Goal: Information Seeking & Learning: Learn about a topic

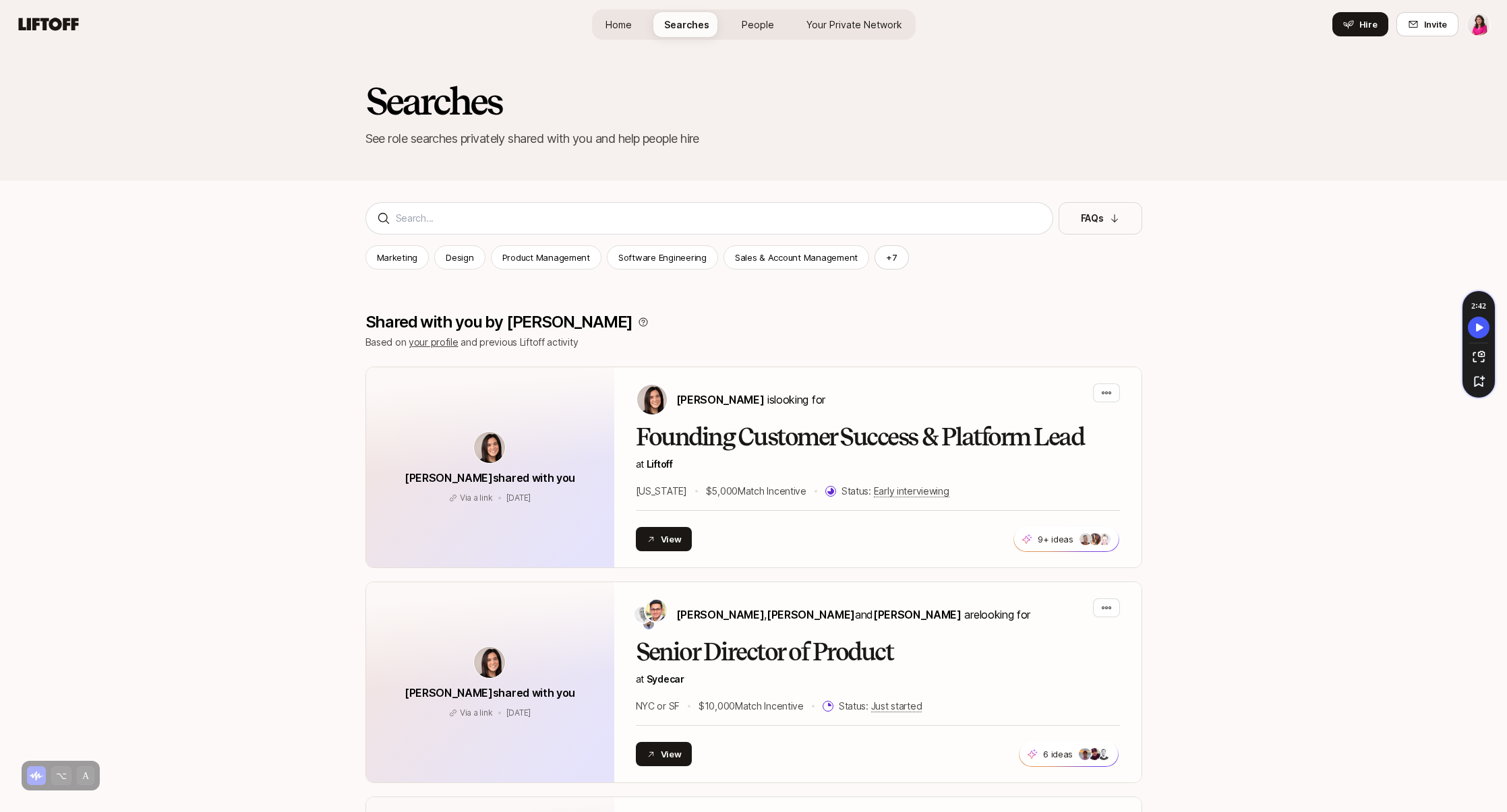
scroll to position [3823, 0]
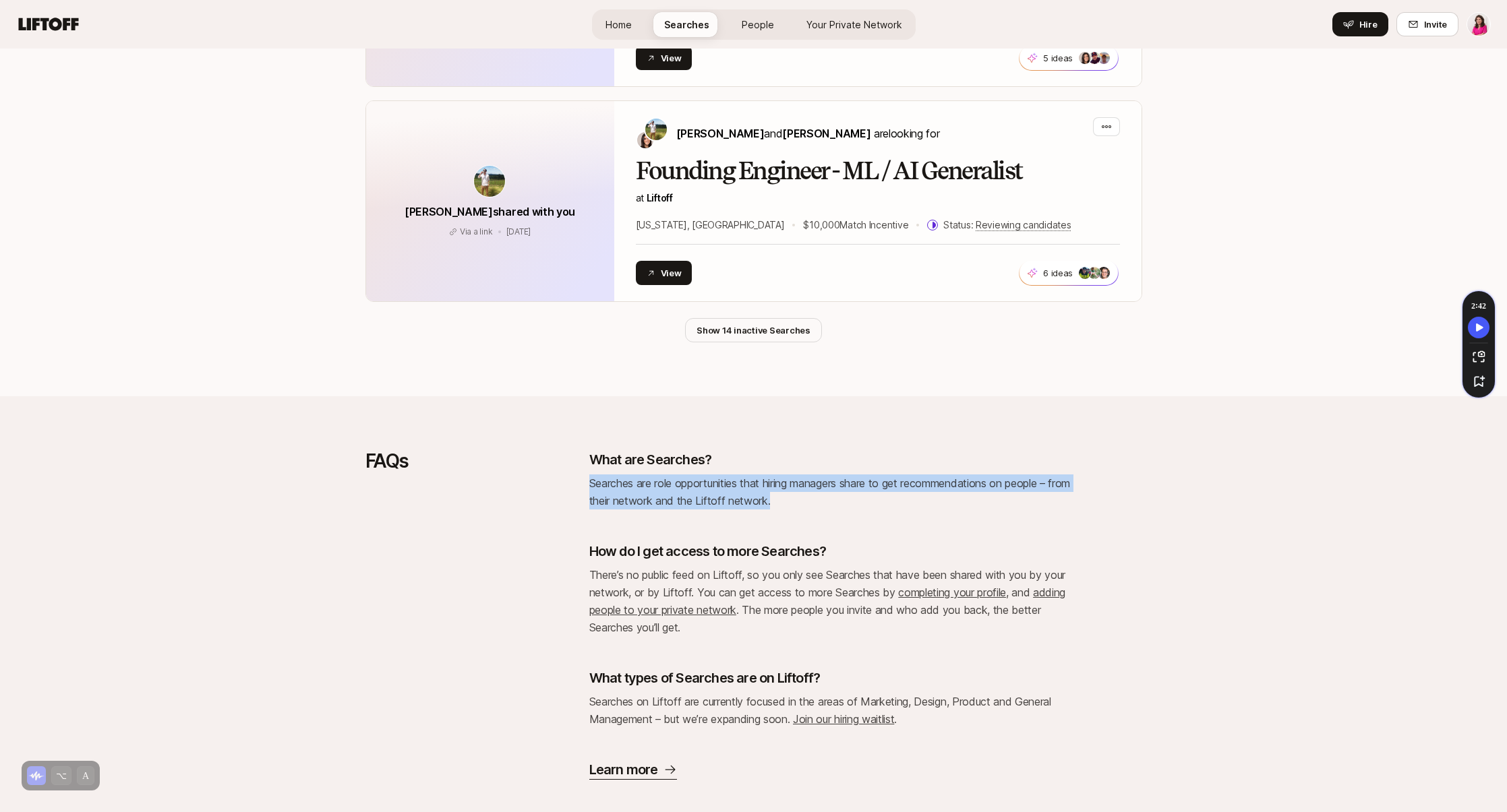
drag, startPoint x: 589, startPoint y: 461, endPoint x: 835, endPoint y: 482, distance: 246.9
click at [835, 482] on p "Searches are role opportunities that hiring managers share to get recommendatio…" at bounding box center [832, 492] width 485 height 35
click at [754, 16] on link "People" at bounding box center [758, 25] width 54 height 25
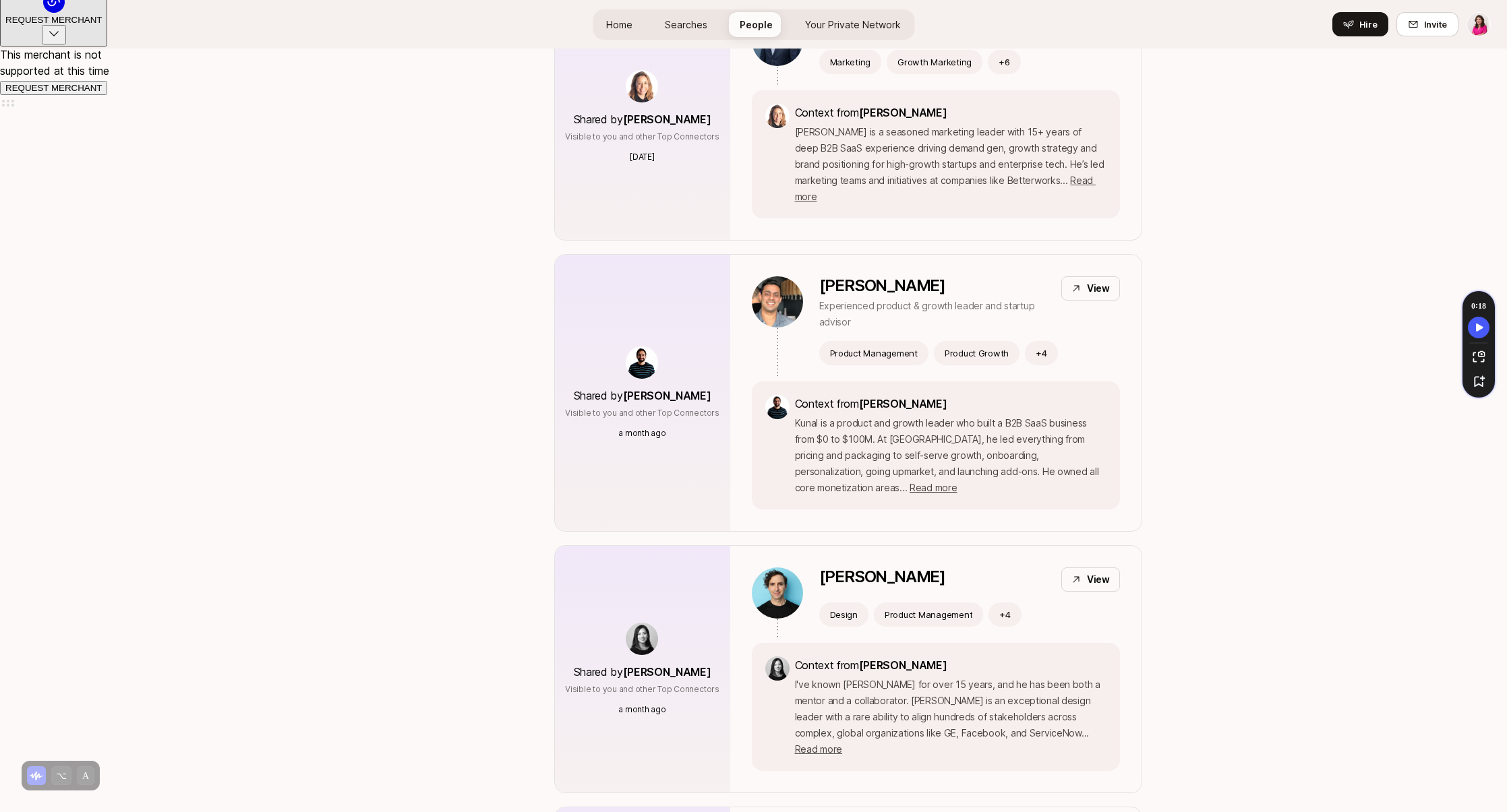
scroll to position [824, 0]
click at [700, 478] on div "Shared by manjot pal Visible to you and other Top Connectors a month ago" at bounding box center [643, 392] width 176 height 276
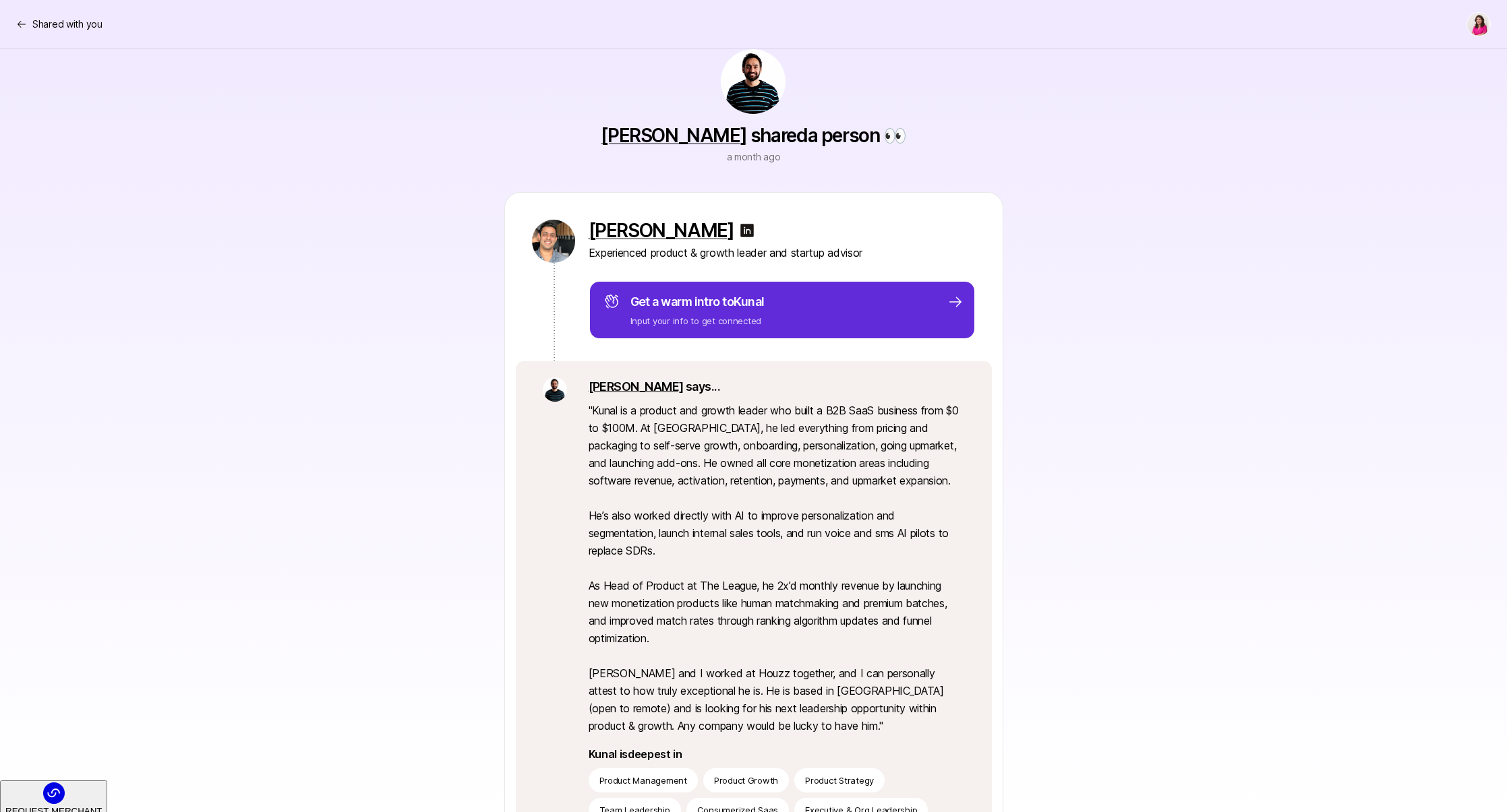
scroll to position [28, 0]
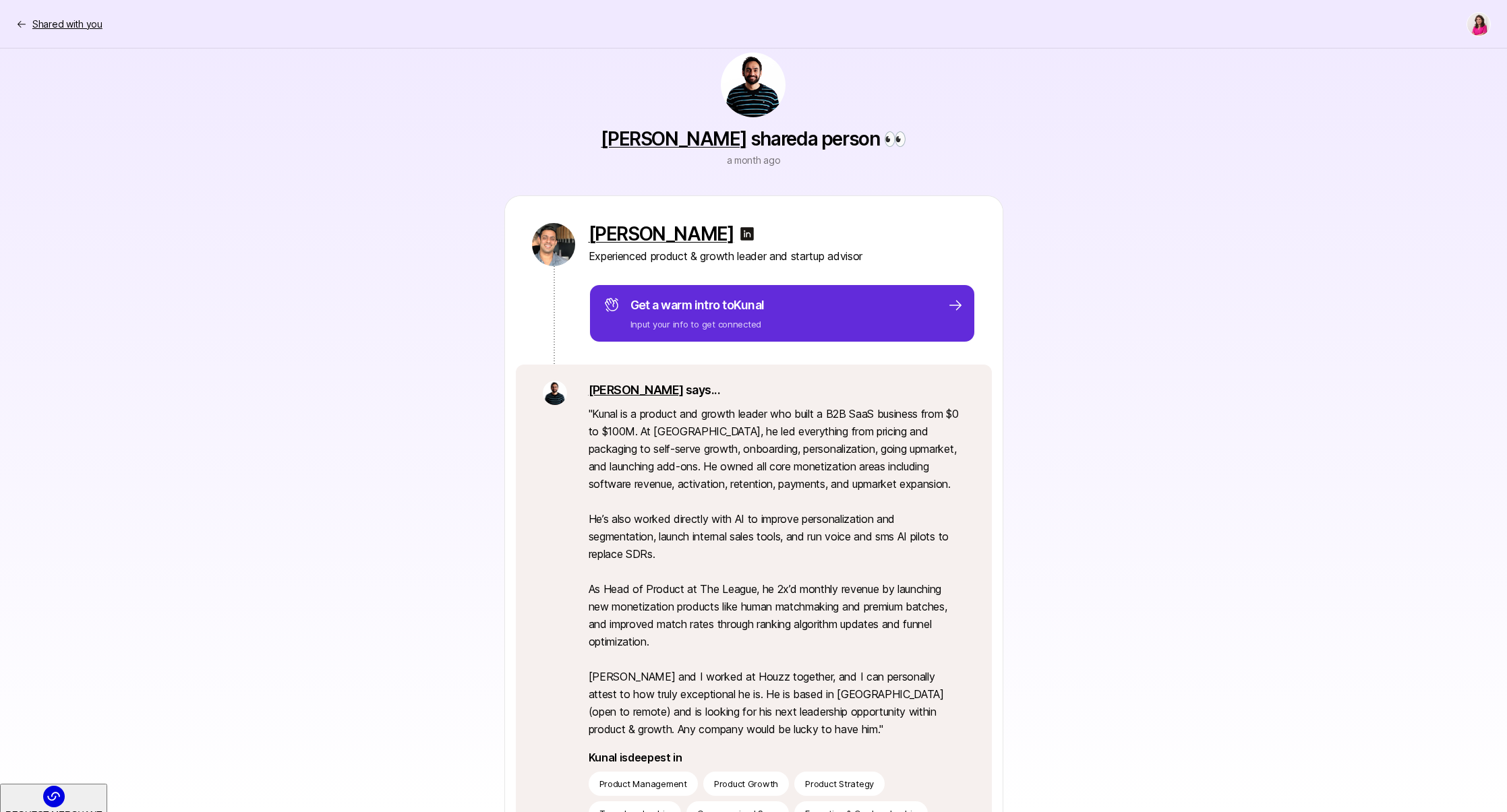
click at [17, 24] on icon at bounding box center [21, 24] width 11 height 11
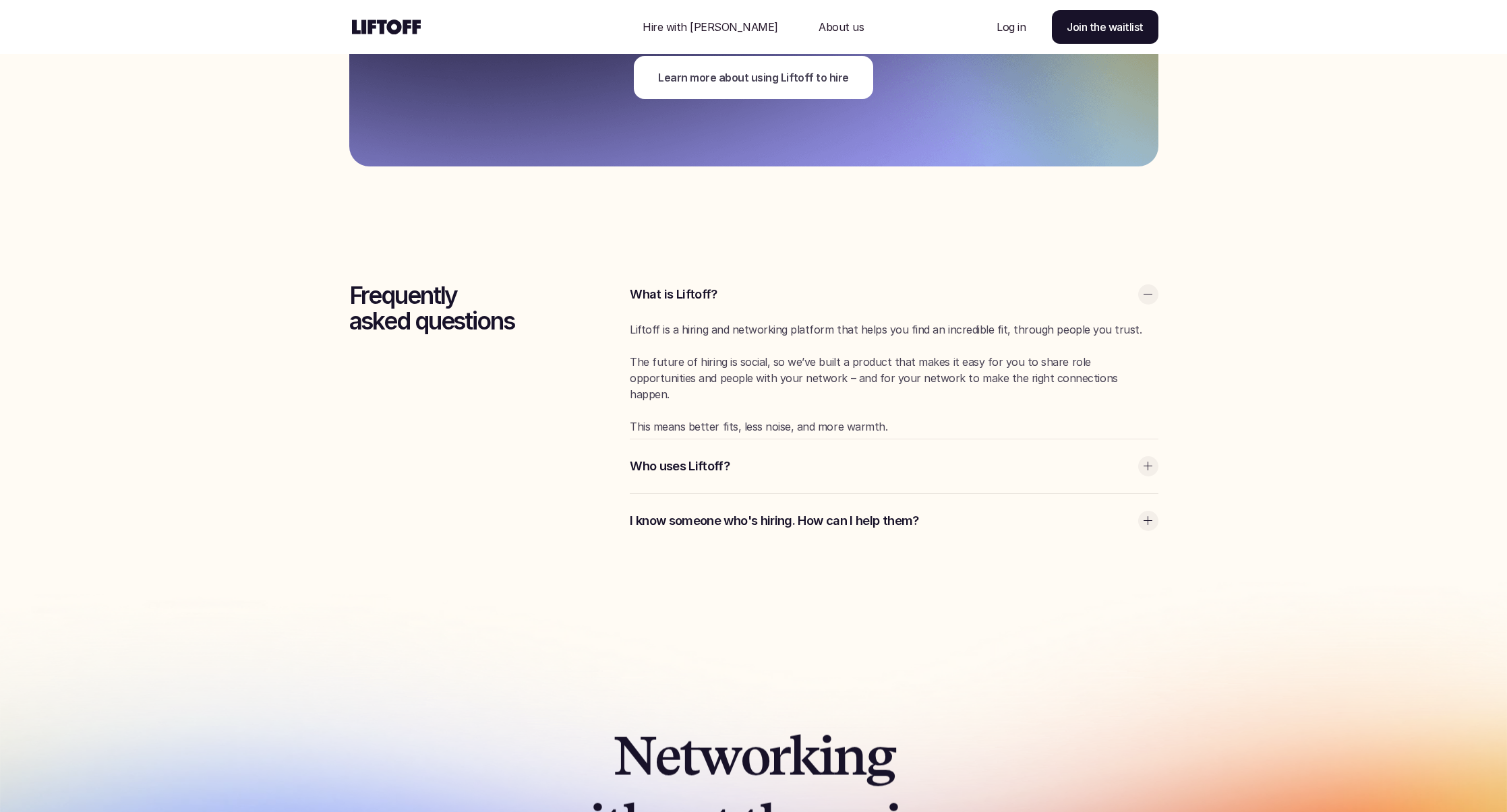
scroll to position [3911, 0]
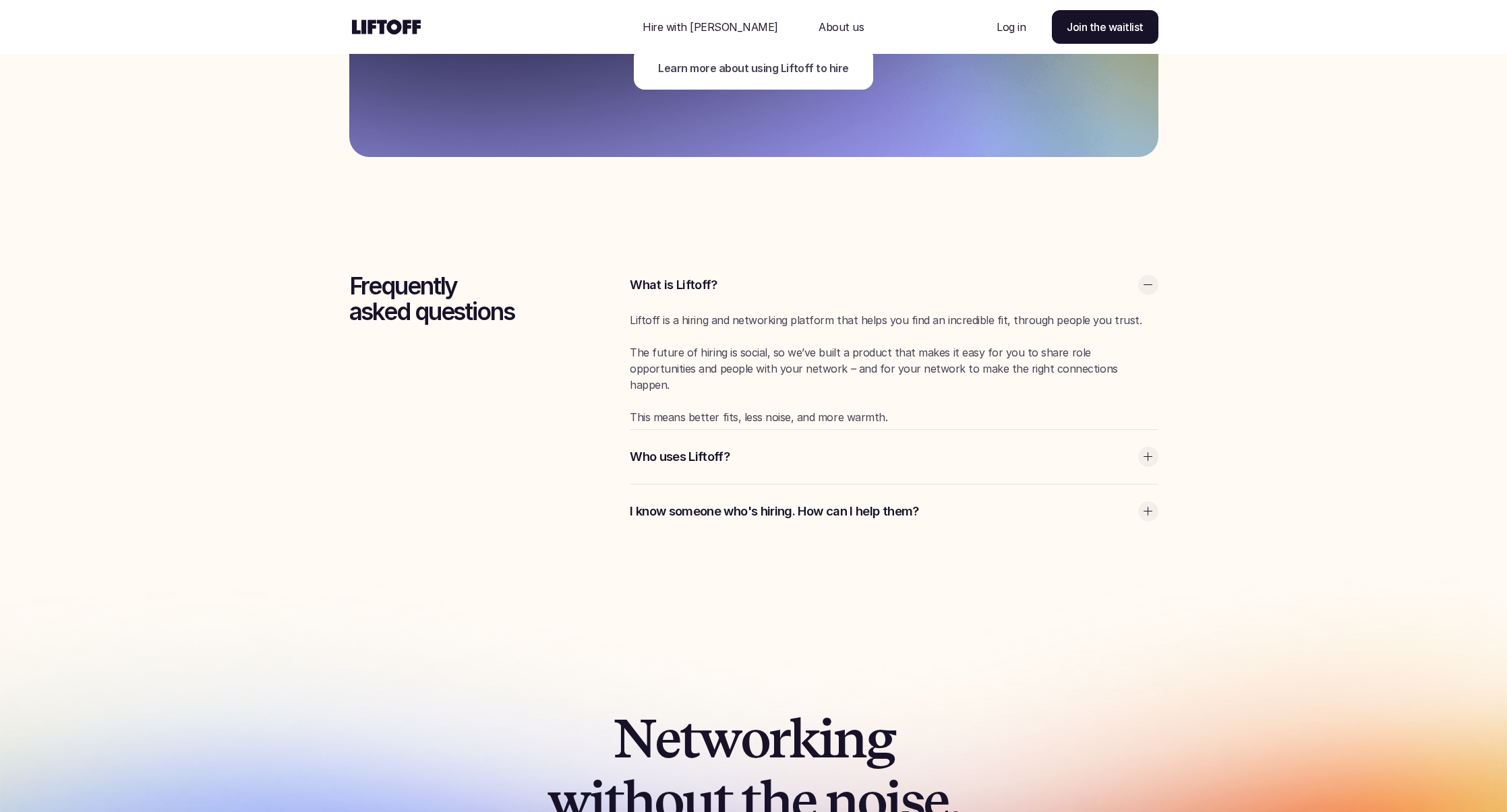
click at [721, 459] on p "Who uses Liftoff?" at bounding box center [880, 457] width 501 height 17
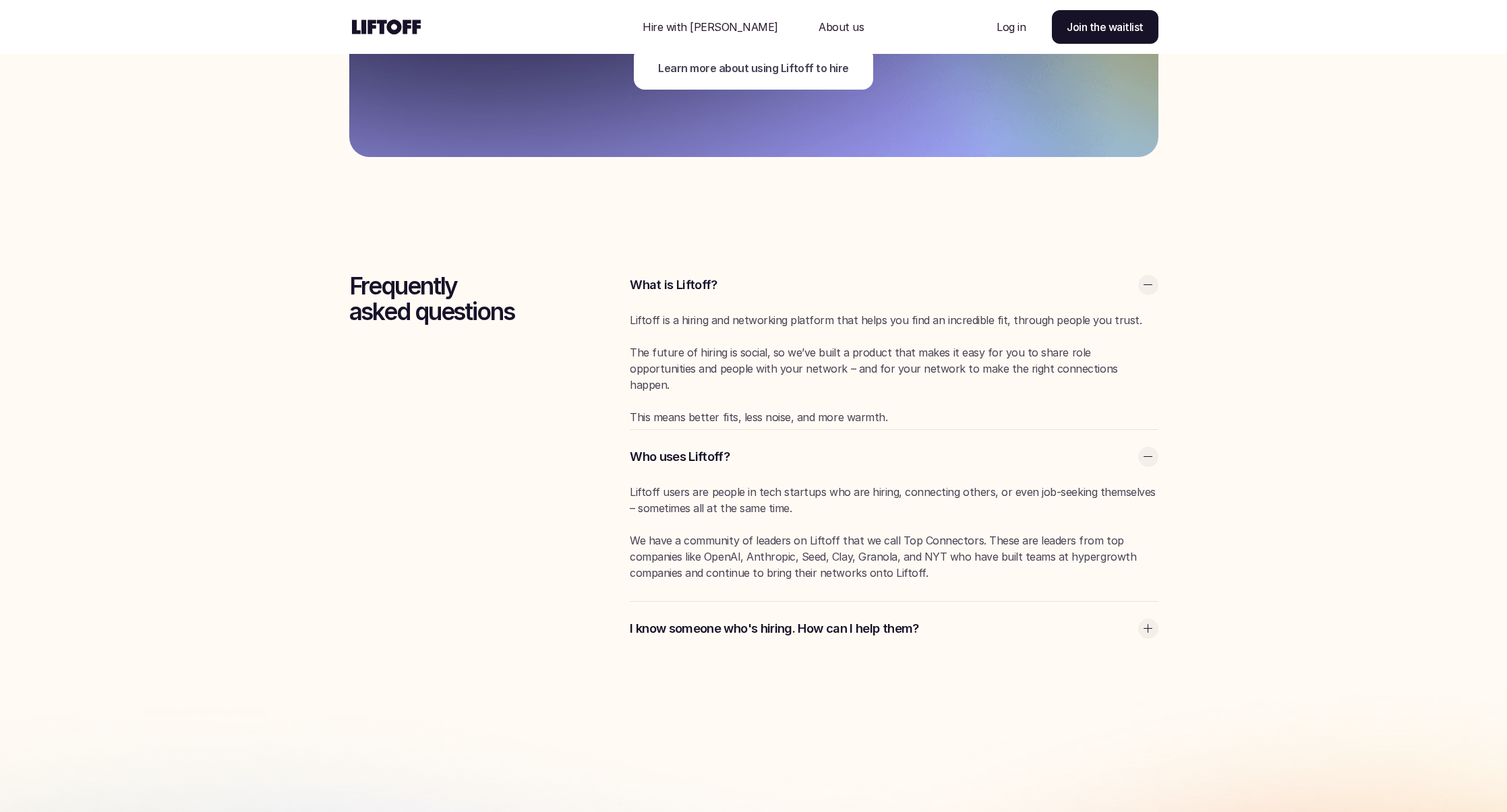
click at [757, 617] on div "I know someone who's hiring. How can I help them?" at bounding box center [893, 629] width 528 height 54
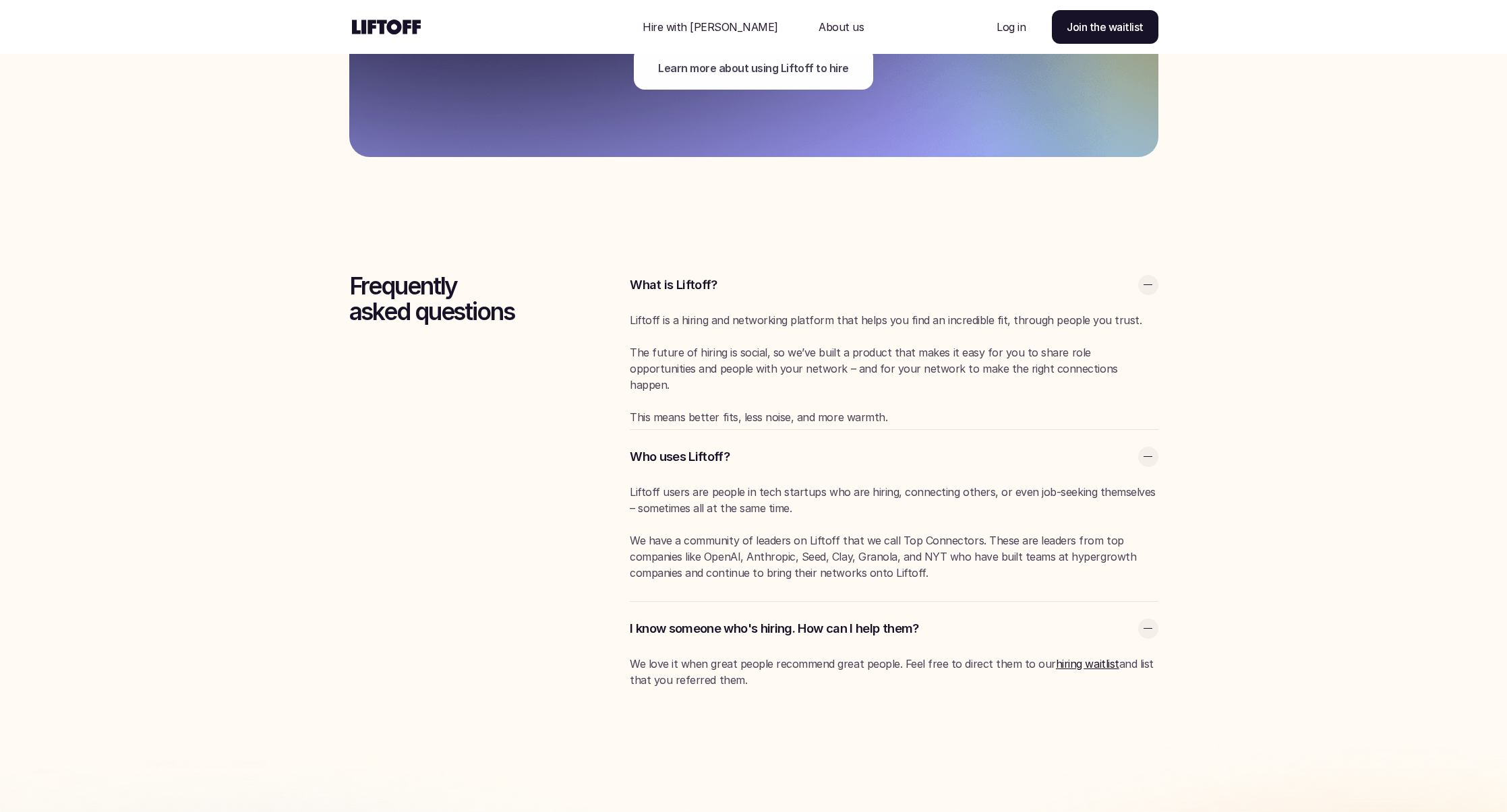
click at [724, 23] on p "Hire with [PERSON_NAME]" at bounding box center [710, 27] width 136 height 16
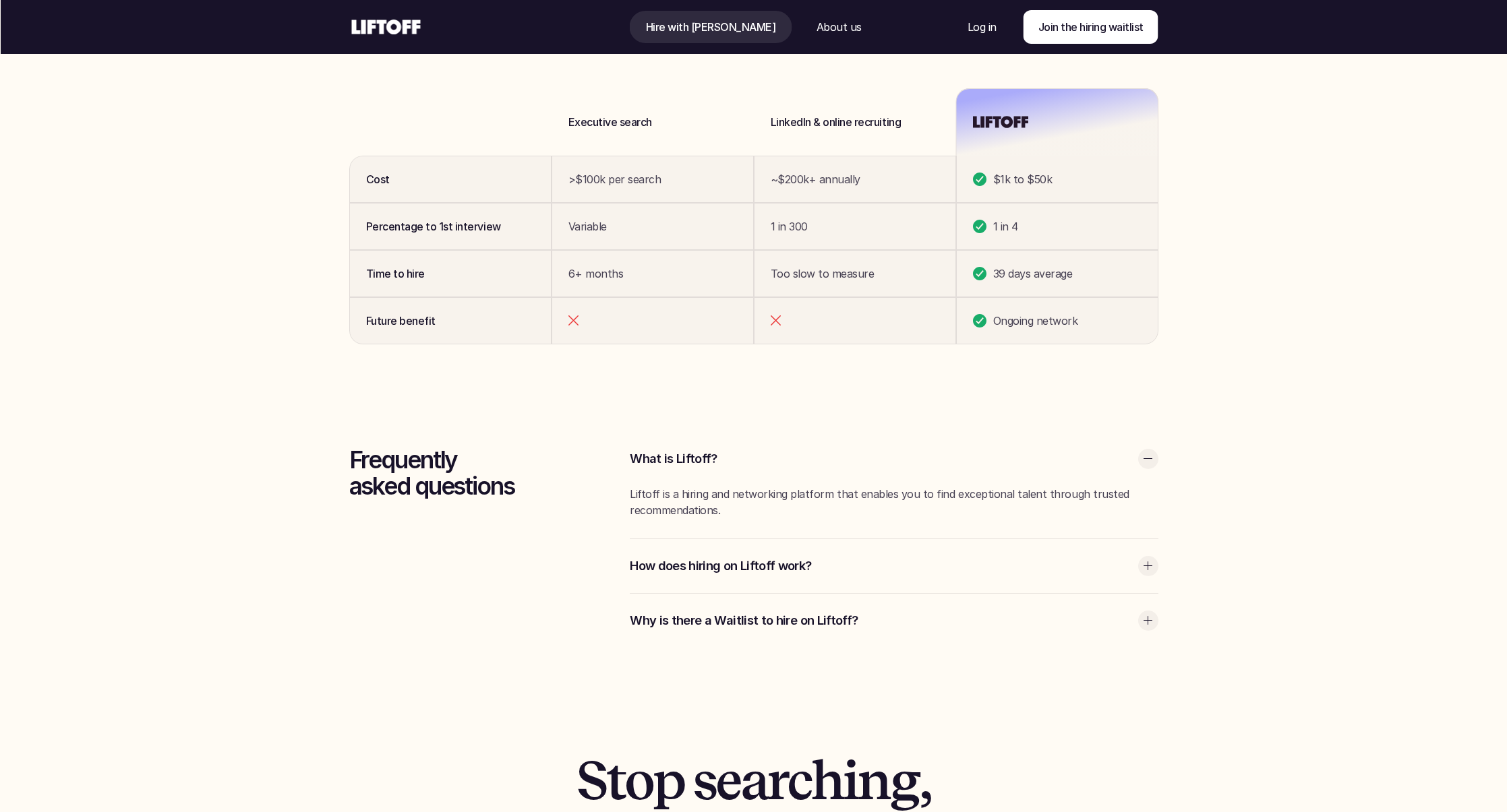
scroll to position [3823, 0]
click at [702, 624] on p "Why is there a Waitlist to hire on Liftoff?" at bounding box center [880, 619] width 501 height 17
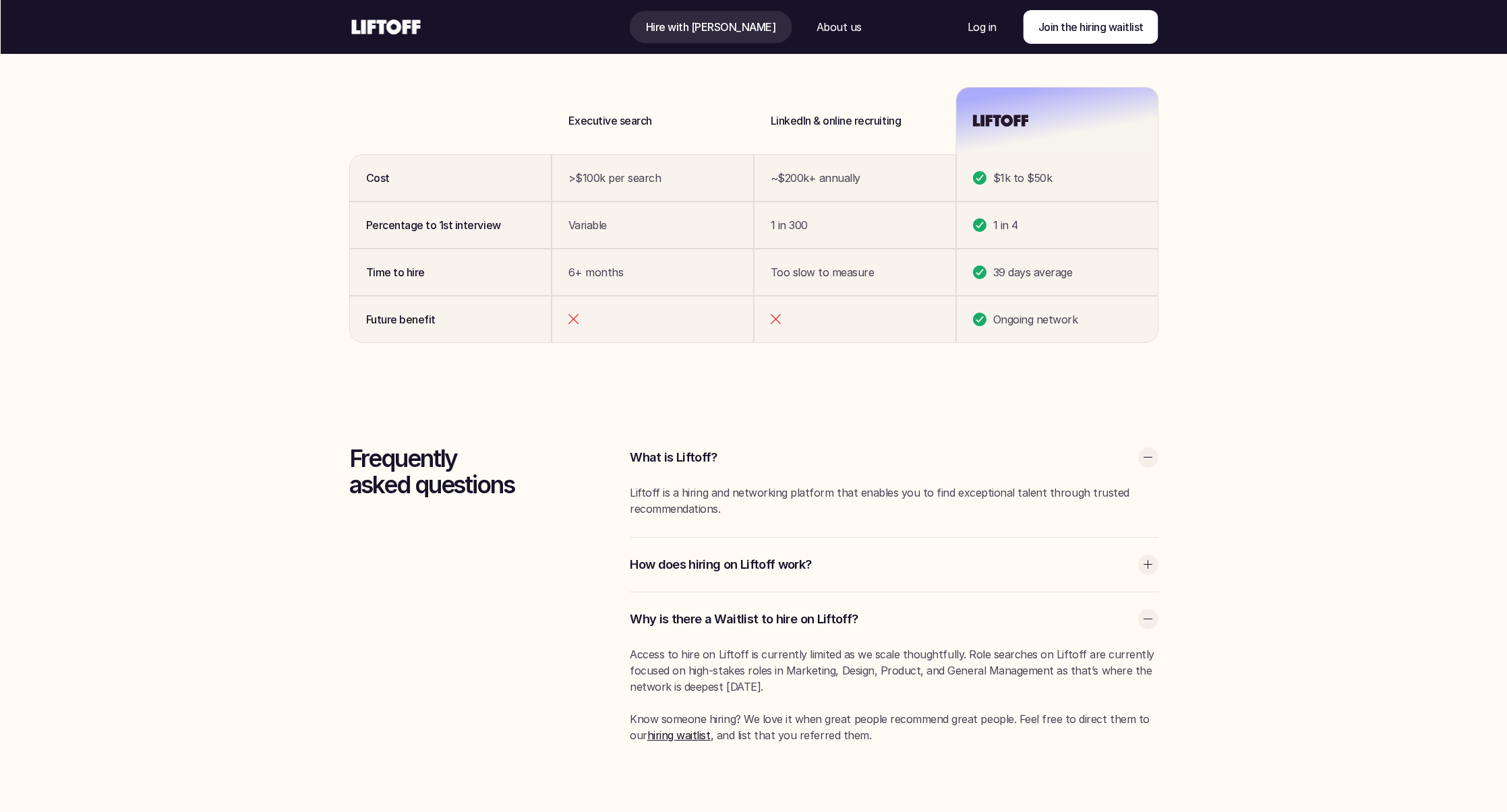
click at [710, 574] on div "How does hiring on Liftoff work?" at bounding box center [893, 565] width 528 height 54
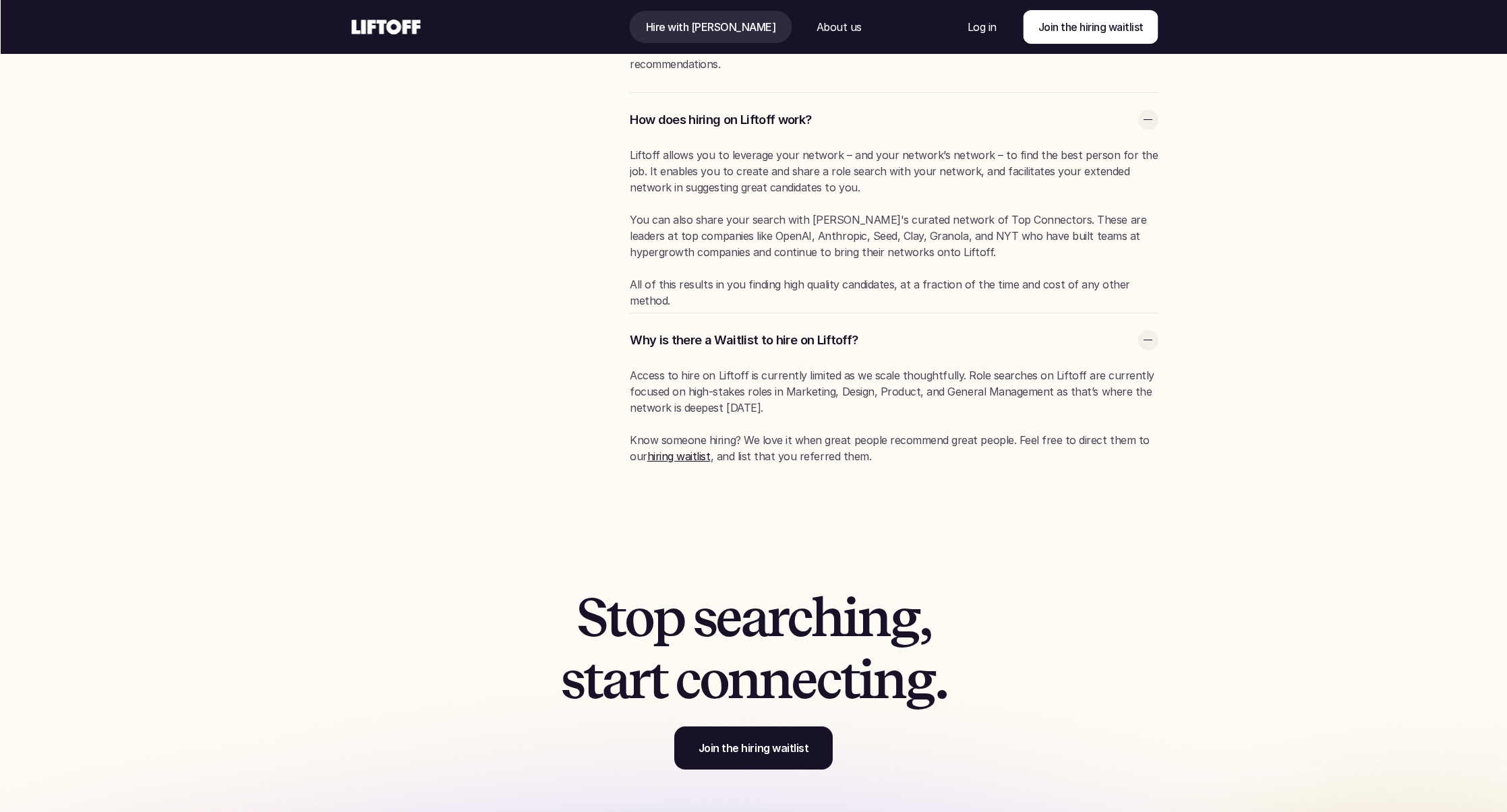
scroll to position [4280, 0]
